Goal: Task Accomplishment & Management: Manage account settings

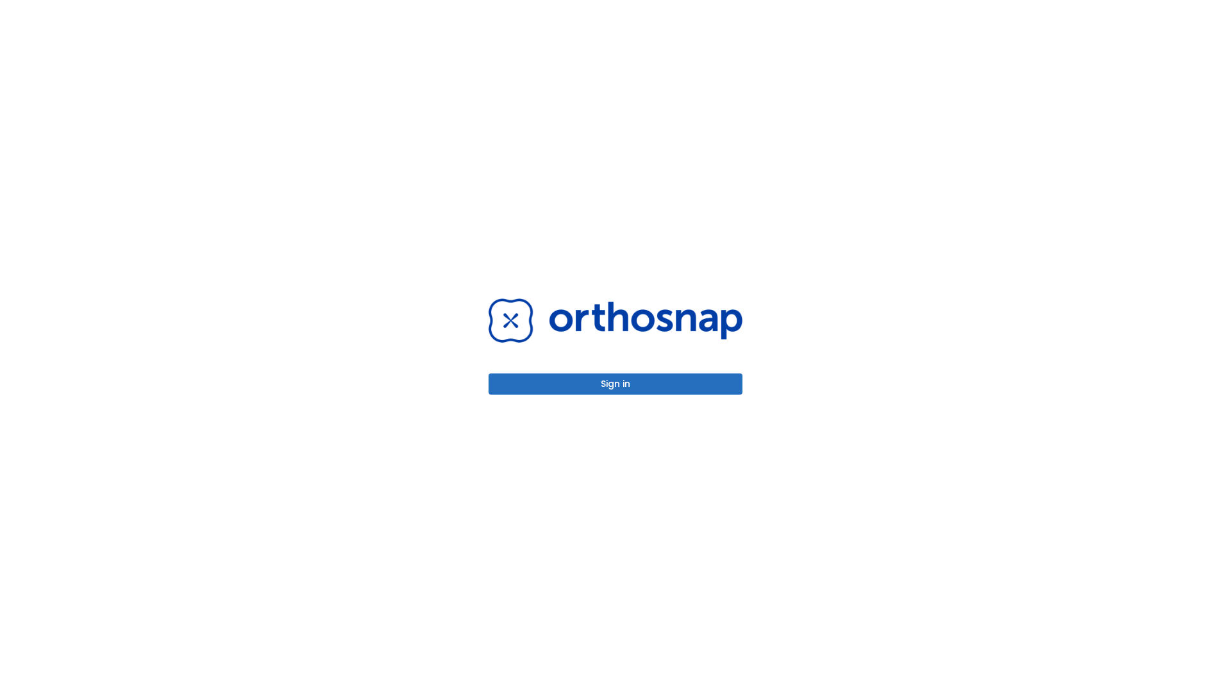
click at [616, 384] on button "Sign in" at bounding box center [616, 383] width 254 height 21
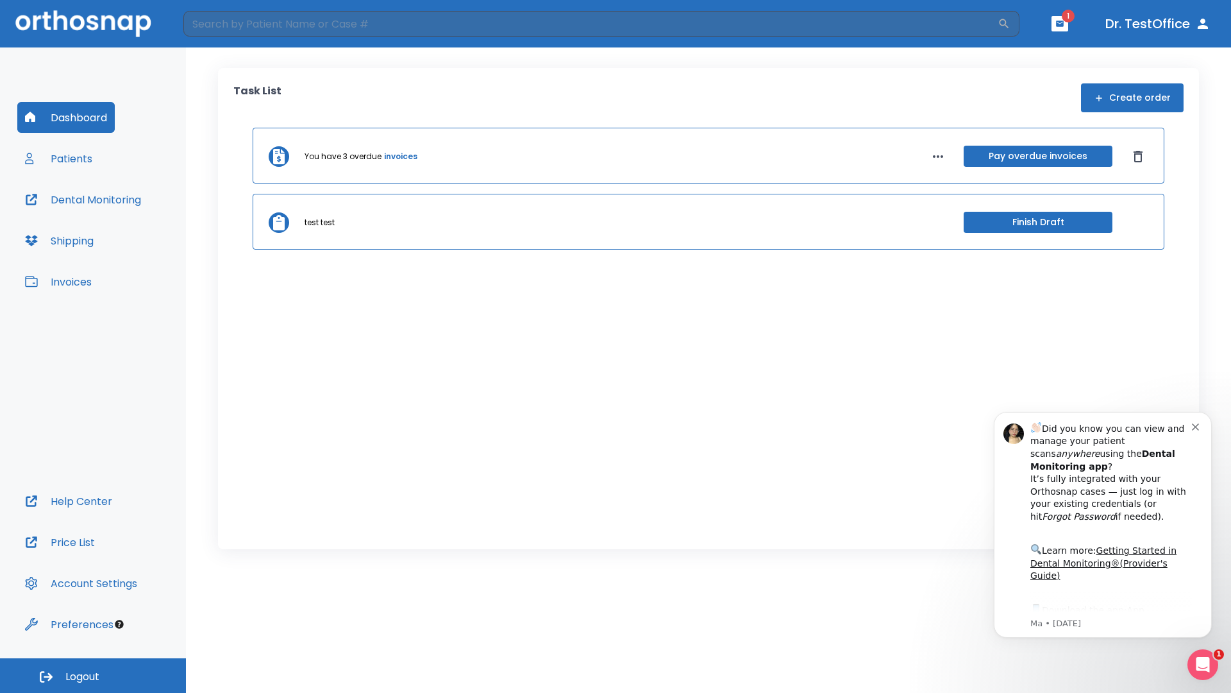
click at [93, 675] on span "Logout" at bounding box center [82, 677] width 34 height 14
